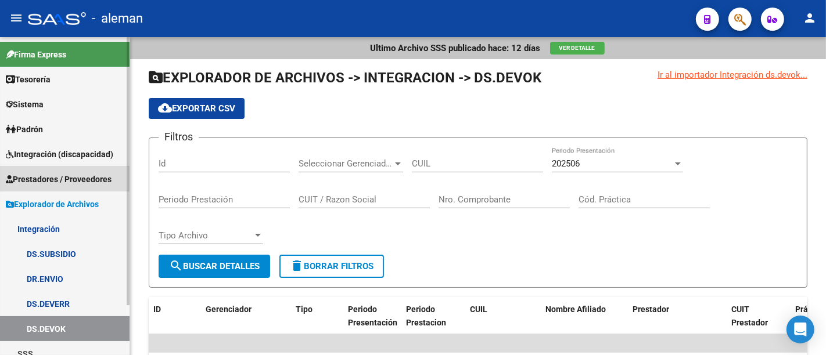
click at [91, 171] on link "Prestadores / Proveedores" at bounding box center [65, 179] width 130 height 25
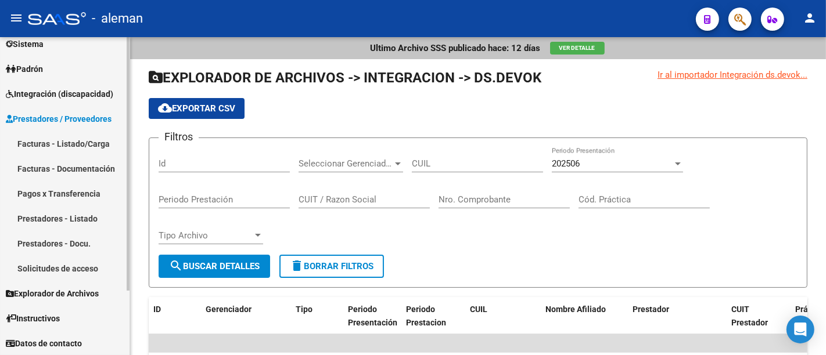
scroll to position [60, 0]
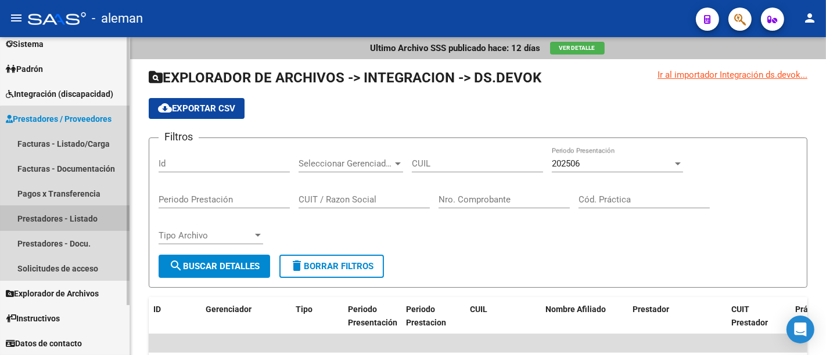
click at [90, 217] on link "Prestadores - Listado" at bounding box center [65, 218] width 130 height 25
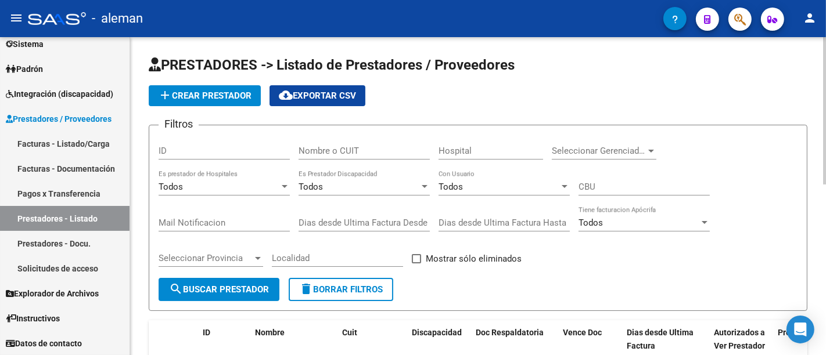
click at [325, 144] on div "Nombre o CUIT" at bounding box center [364, 147] width 131 height 25
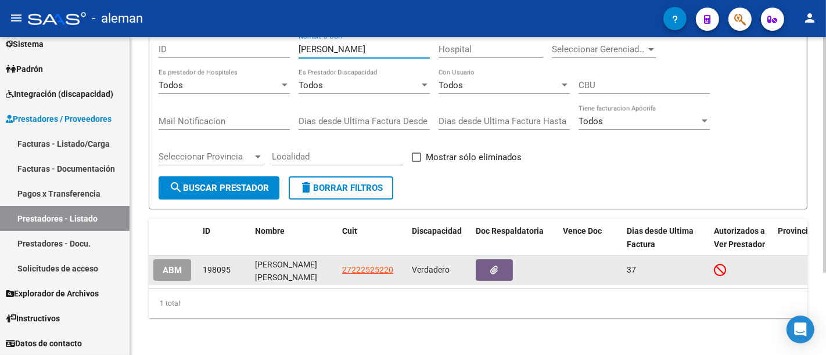
scroll to position [111, 0]
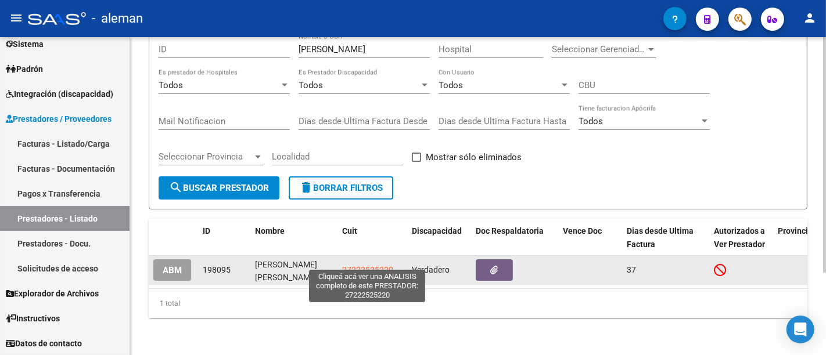
click at [367, 265] on span "27222525220" at bounding box center [367, 269] width 51 height 9
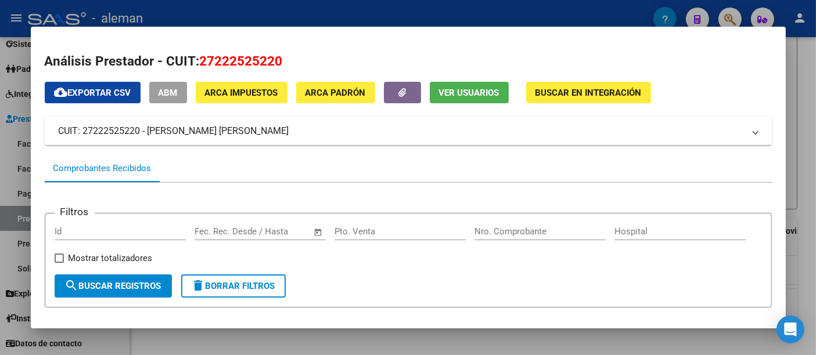
drag, startPoint x: 301, startPoint y: 130, endPoint x: 13, endPoint y: 130, distance: 288.1
click at [13, 130] on div "Análisis Prestador - CUIT: 27222525220 cloud_download Exportar CSV ABM ARCA Imp…" at bounding box center [408, 177] width 816 height 355
click at [271, 123] on mat-expansion-panel-header "CUIT: 27222525220 - [PERSON_NAME] [PERSON_NAME]" at bounding box center [408, 131] width 727 height 28
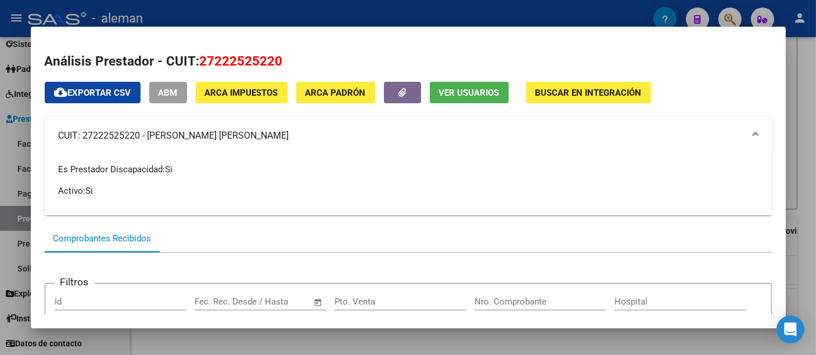
drag, startPoint x: 293, startPoint y: 141, endPoint x: 293, endPoint y: 148, distance: 7.0
click at [293, 143] on mat-expansion-panel-header "CUIT: 27222525220 - [PERSON_NAME] [PERSON_NAME]" at bounding box center [408, 135] width 727 height 37
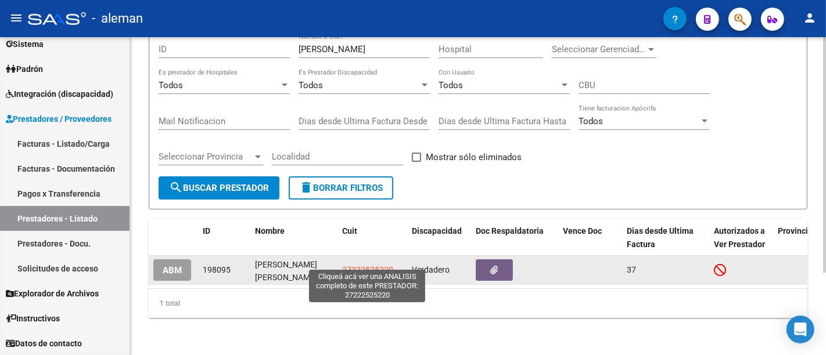
click at [355, 265] on span "27222525220" at bounding box center [367, 269] width 51 height 9
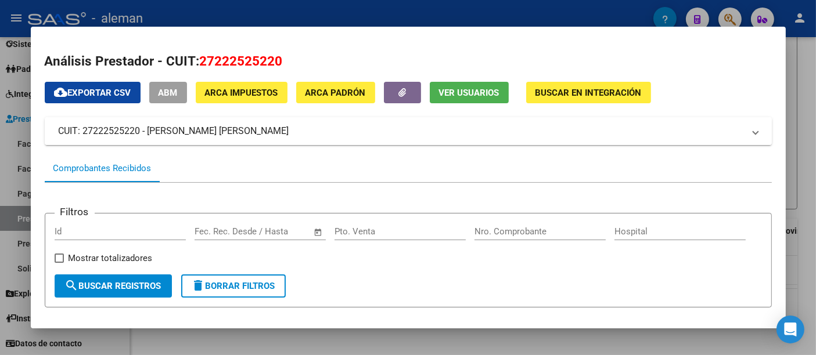
drag, startPoint x: 284, startPoint y: 134, endPoint x: 55, endPoint y: 136, distance: 228.8
click at [55, 136] on mat-expansion-panel-header "CUIT: 27222525220 - [PERSON_NAME] [PERSON_NAME]" at bounding box center [408, 131] width 727 height 28
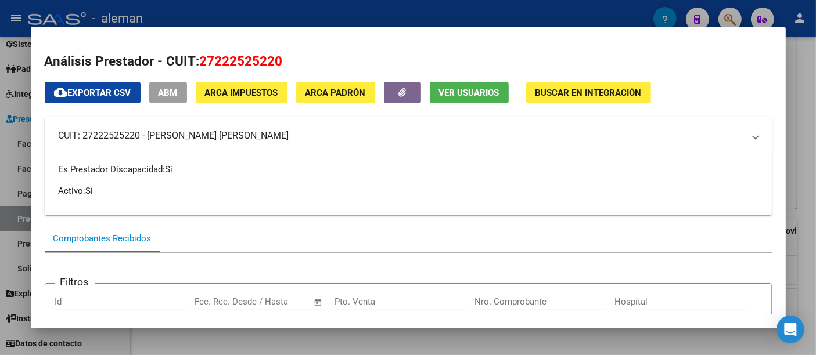
copy mat-panel-title "CUIT: 27222525220 - [PERSON_NAME] [PERSON_NAME]"
click at [796, 122] on div at bounding box center [408, 177] width 816 height 355
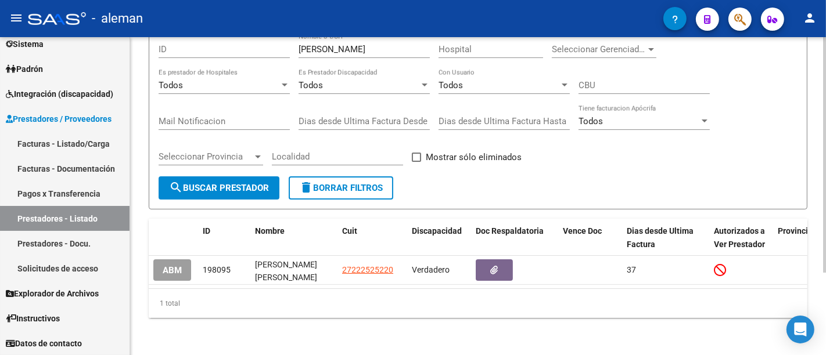
scroll to position [0, 0]
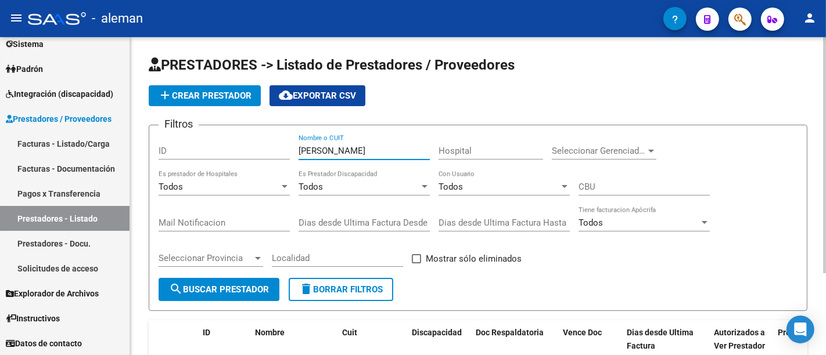
drag, startPoint x: 345, startPoint y: 148, endPoint x: 207, endPoint y: 141, distance: 137.9
click at [207, 141] on div "Filtros ID [PERSON_NAME] Nombre o CUIT Hospital Seleccionar Gerenciador Selecci…" at bounding box center [478, 206] width 639 height 143
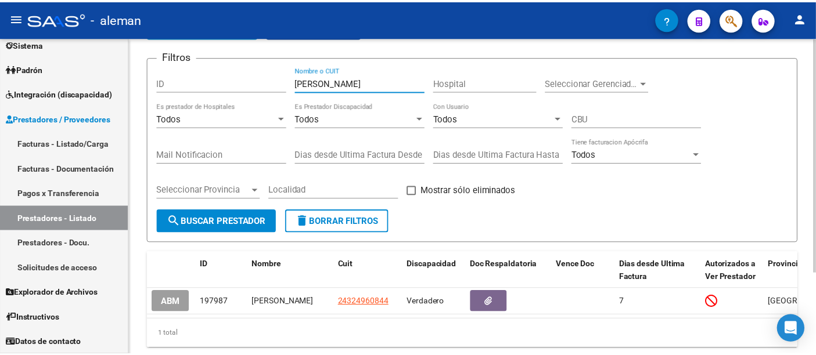
scroll to position [111, 0]
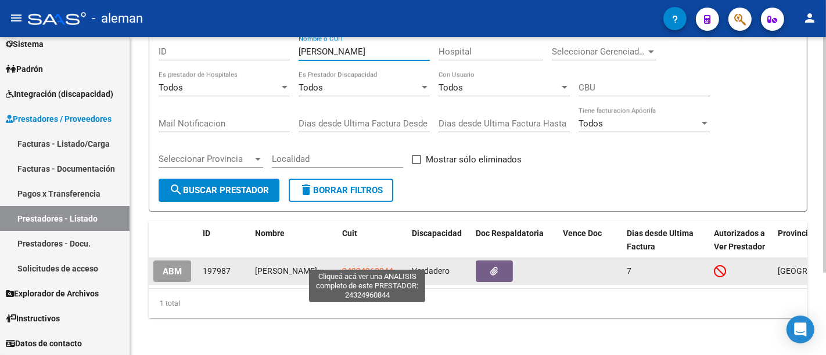
type input "[PERSON_NAME]"
click at [360, 267] on span "24324960844" at bounding box center [367, 271] width 51 height 9
type textarea "24324960844"
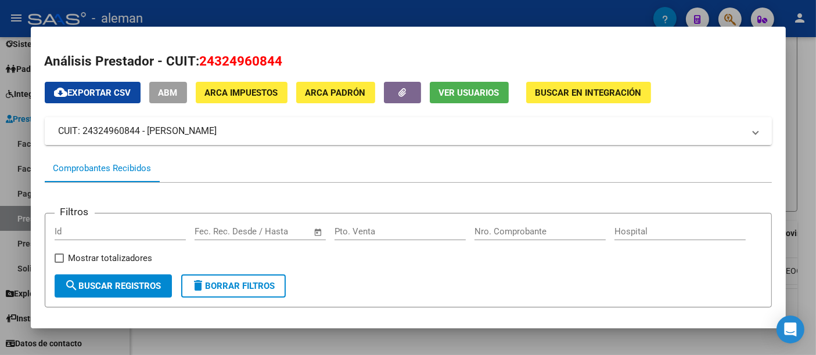
drag, startPoint x: 290, startPoint y: 130, endPoint x: 46, endPoint y: 120, distance: 244.2
click at [46, 120] on mat-expansion-panel-header "CUIT: 24324960844 - [PERSON_NAME]" at bounding box center [408, 131] width 727 height 28
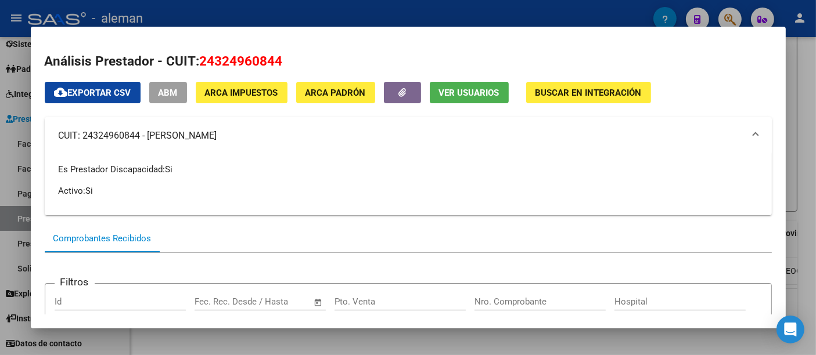
copy mat-panel-title "CUIT: 24324960844 - [PERSON_NAME]"
click at [481, 87] on span "Ver Usuarios" at bounding box center [469, 92] width 60 height 10
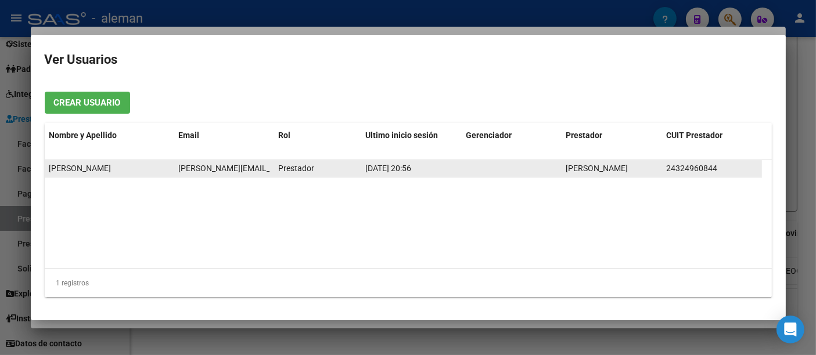
click at [229, 167] on span "[PERSON_NAME][EMAIL_ADDRESS][PERSON_NAME][DOMAIN_NAME]" at bounding box center [304, 168] width 253 height 9
drag, startPoint x: 178, startPoint y: 167, endPoint x: 269, endPoint y: 170, distance: 90.6
click at [269, 170] on datatable-body-cell "[PERSON_NAME][EMAIL_ADDRESS][PERSON_NAME][DOMAIN_NAME]" at bounding box center [224, 168] width 100 height 17
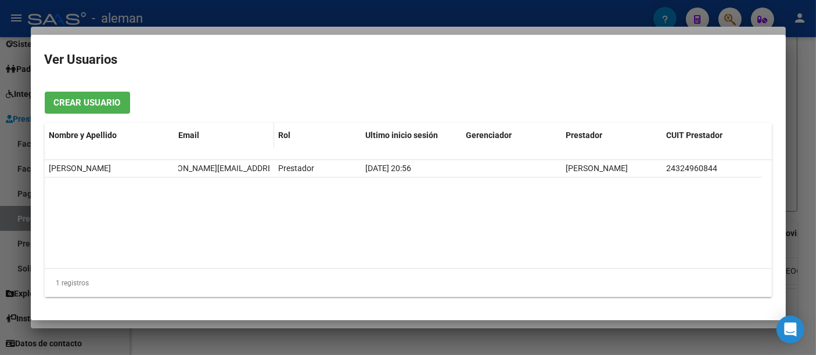
copy span "[PERSON_NAME][EMAIL_ADDRESS][PERSON_NAME][DOMAIN_NAME]"
click at [200, 223] on datatable-body "RODRIGO DANIEL FERRONATO [EMAIL_ADDRESS][PERSON_NAME][DOMAIN_NAME] Prestador [D…" at bounding box center [408, 214] width 727 height 108
click at [804, 140] on div at bounding box center [408, 177] width 816 height 355
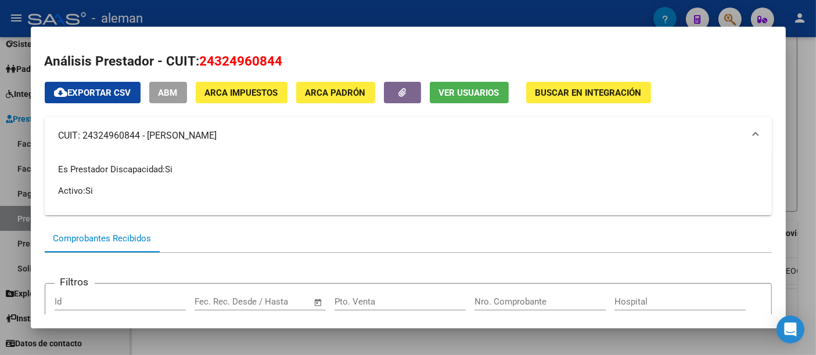
drag, startPoint x: 297, startPoint y: 141, endPoint x: 33, endPoint y: 134, distance: 263.8
click at [33, 134] on mat-dialog-content "Análisis Prestador - CUIT: 24324960844 cloud_download Exportar CSV ABM ARCA Imp…" at bounding box center [408, 178] width 755 height 274
copy mat-panel-title "CUIT: 24324960844 - [PERSON_NAME]"
